Goal: Information Seeking & Learning: Learn about a topic

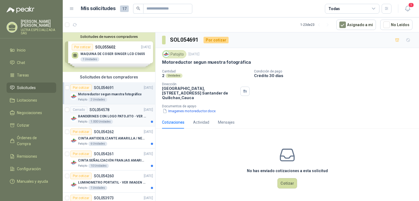
click at [128, 119] on div "BANDERINES CON LOGO PATOJITO - VER DOC ADJUNTO" at bounding box center [115, 116] width 75 height 7
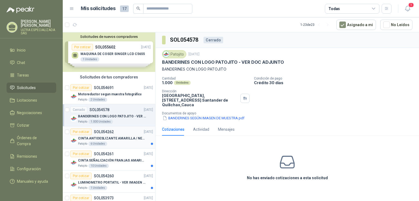
click at [122, 138] on p "CINTA ANTIDESLIZANTE AMARILLA / NEGRA" at bounding box center [112, 138] width 68 height 5
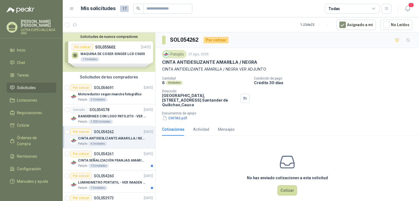
scroll to position [27, 0]
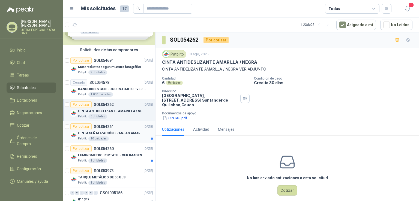
click at [123, 124] on div "Por cotizar SOL054261 [DATE]" at bounding box center [111, 127] width 83 height 7
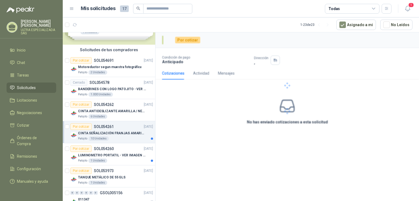
click at [123, 129] on div "Por cotizar SOL054261 [DATE]" at bounding box center [111, 127] width 83 height 7
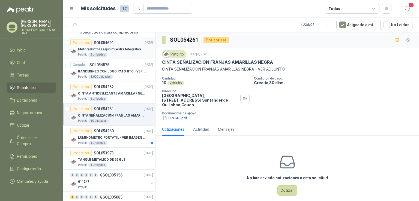
scroll to position [82, 0]
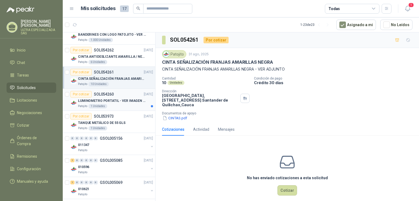
click at [124, 101] on p "LUMINOMETRO PORTATIL - VER IMAGEN ADJUNTA" at bounding box center [112, 100] width 68 height 5
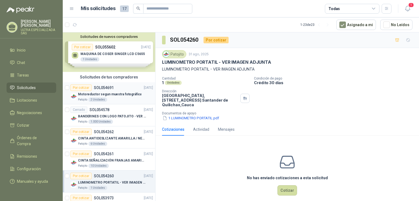
click at [104, 97] on div "Motoreductor segun muestra fotográfica" at bounding box center [115, 94] width 75 height 7
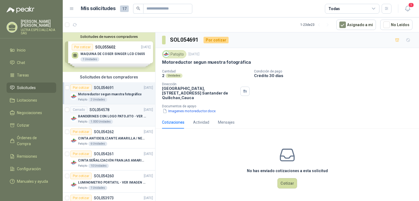
click at [105, 116] on p "BANDERINES CON LOGO PATOJITO - VER DOC ADJUNTO" at bounding box center [112, 116] width 68 height 5
